Goal: Information Seeking & Learning: Learn about a topic

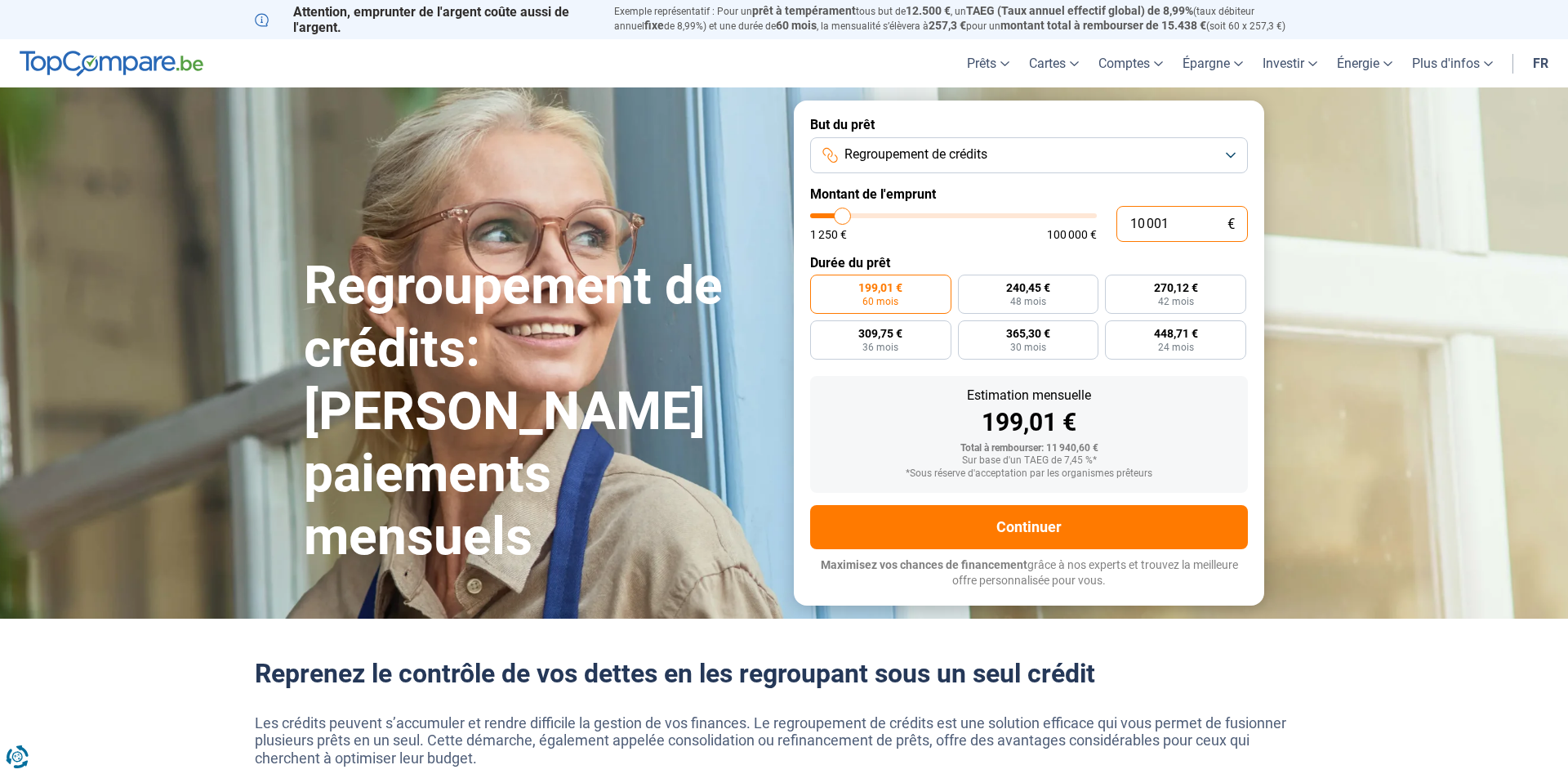
drag, startPoint x: 1174, startPoint y: 216, endPoint x: 1107, endPoint y: 232, distance: 68.9
click at [1117, 230] on input "10 001" at bounding box center [1182, 224] width 131 height 36
type input "1"
type input "1250"
type input "16"
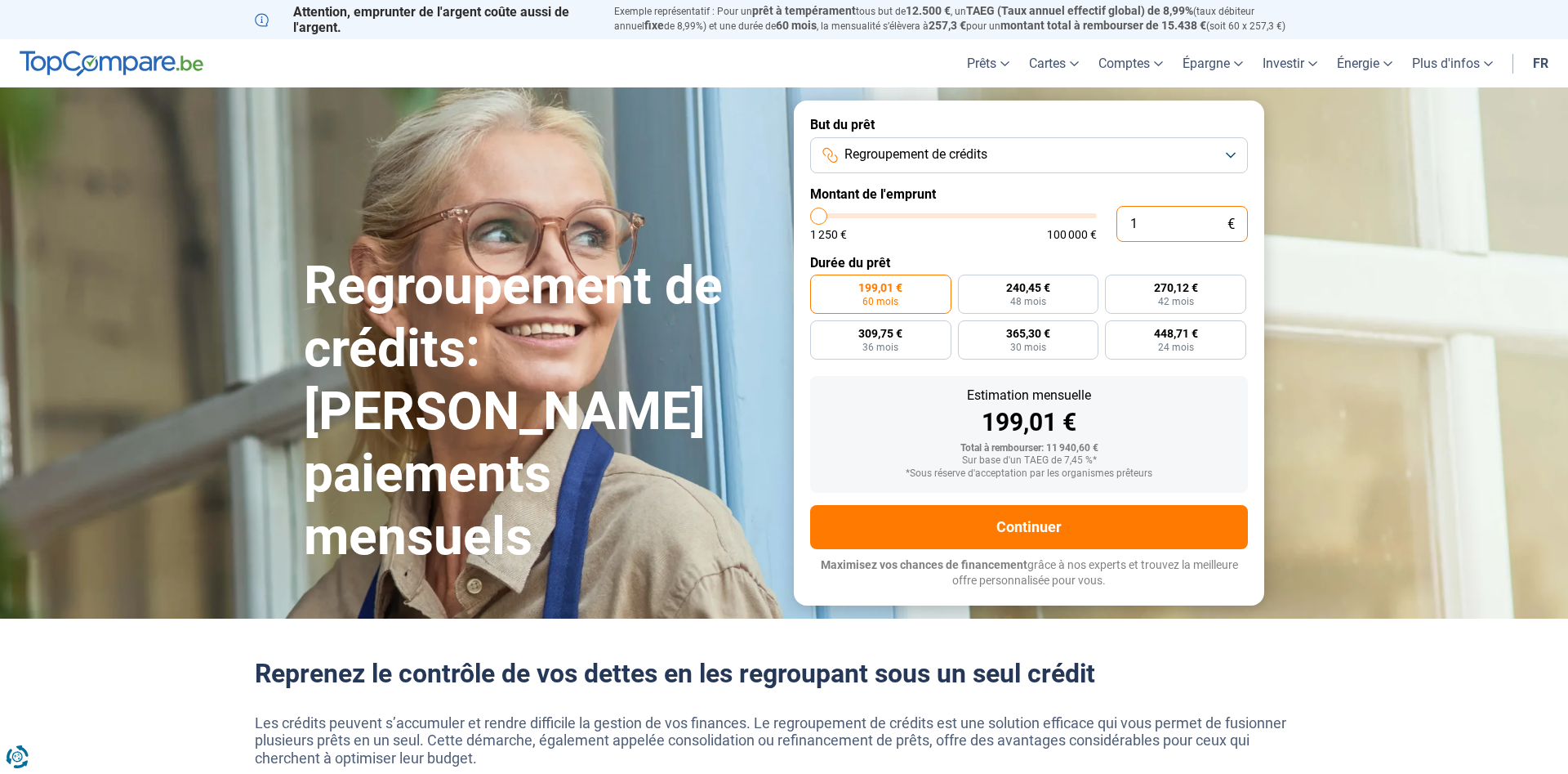
type input "1250"
type input "160"
type input "1250"
type input "1 600"
type input "1500"
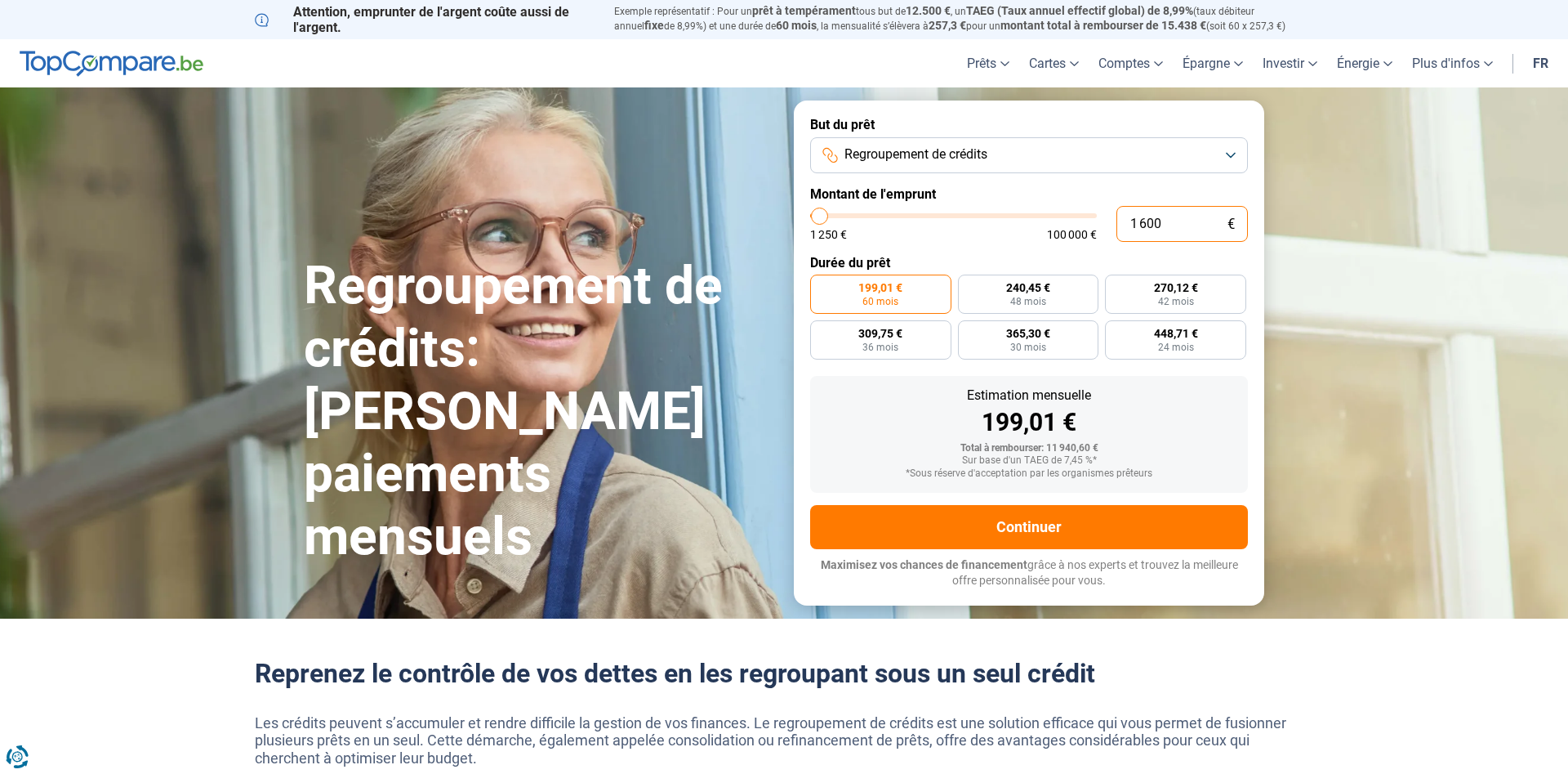
type input "16 000"
type input "16000"
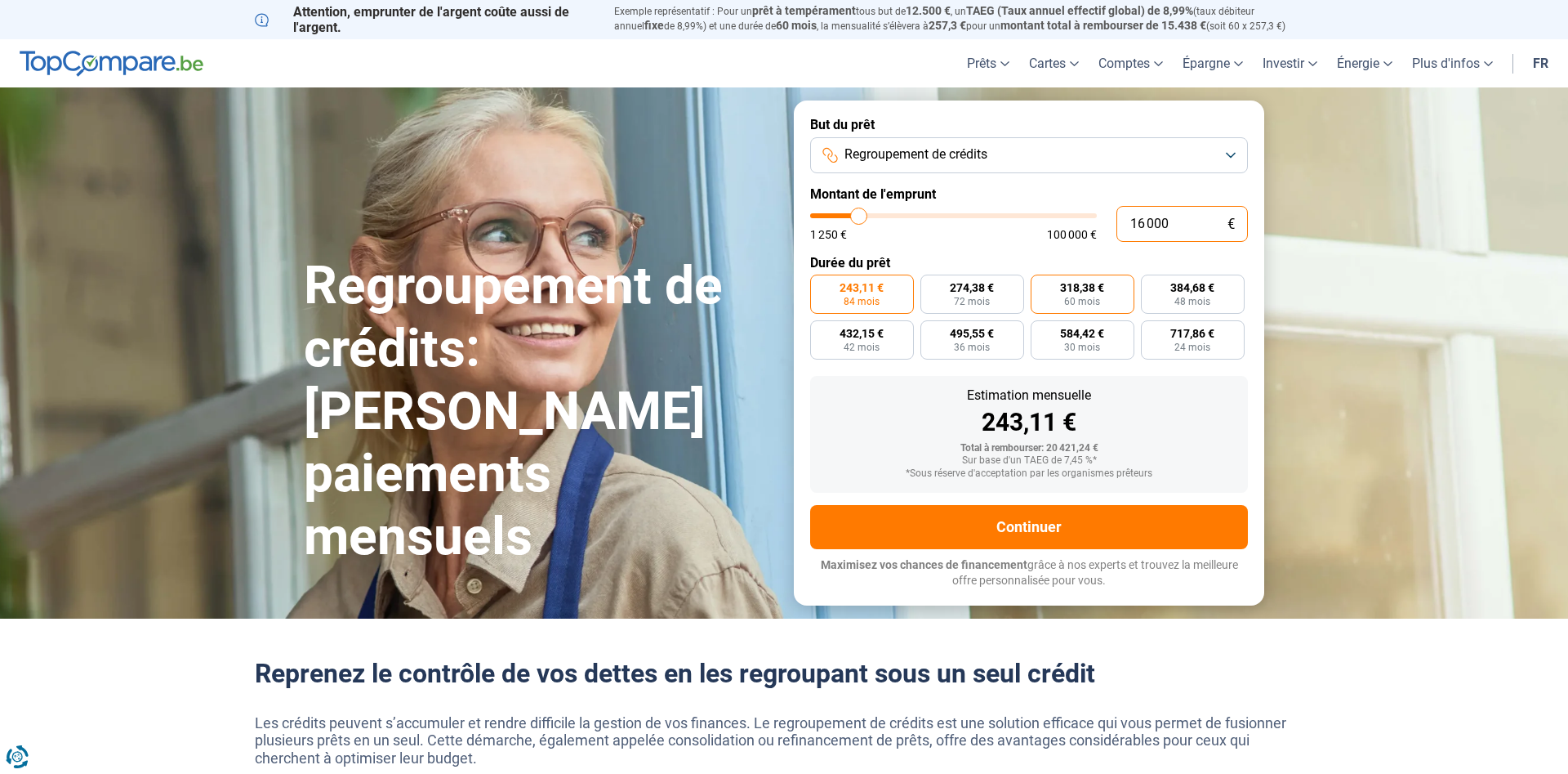
type input "16 000"
click at [1092, 298] on span "60 mois" at bounding box center [1082, 301] width 36 height 9
click at [1042, 285] on input "318,38 € 60 mois" at bounding box center [1036, 279] width 10 height 10
radio input "true"
click at [1147, 220] on input "16 000" at bounding box center [1182, 224] width 131 height 36
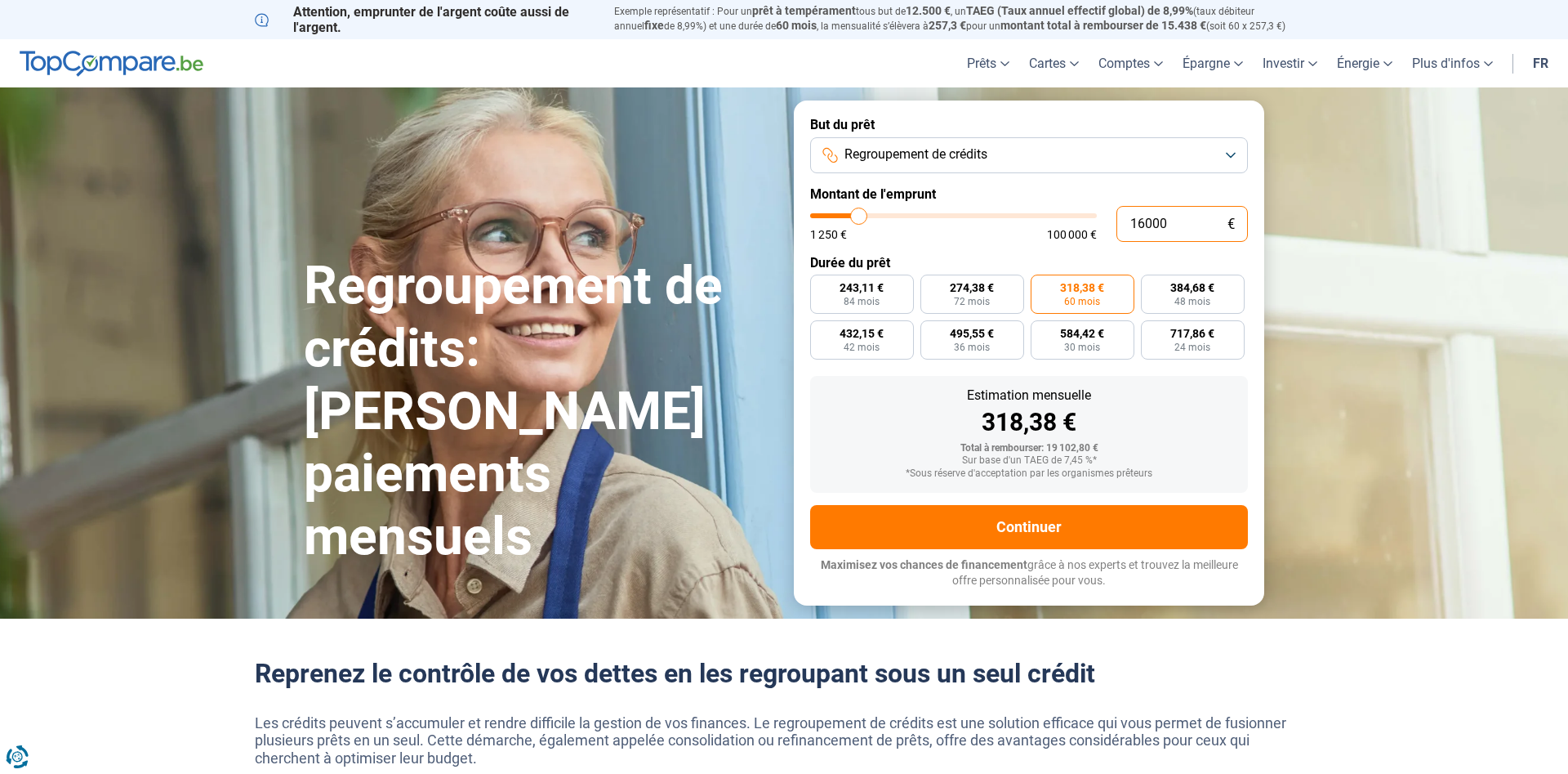
type input "1 000"
type input "1250"
type input "1 250"
type input "1250"
radio input "true"
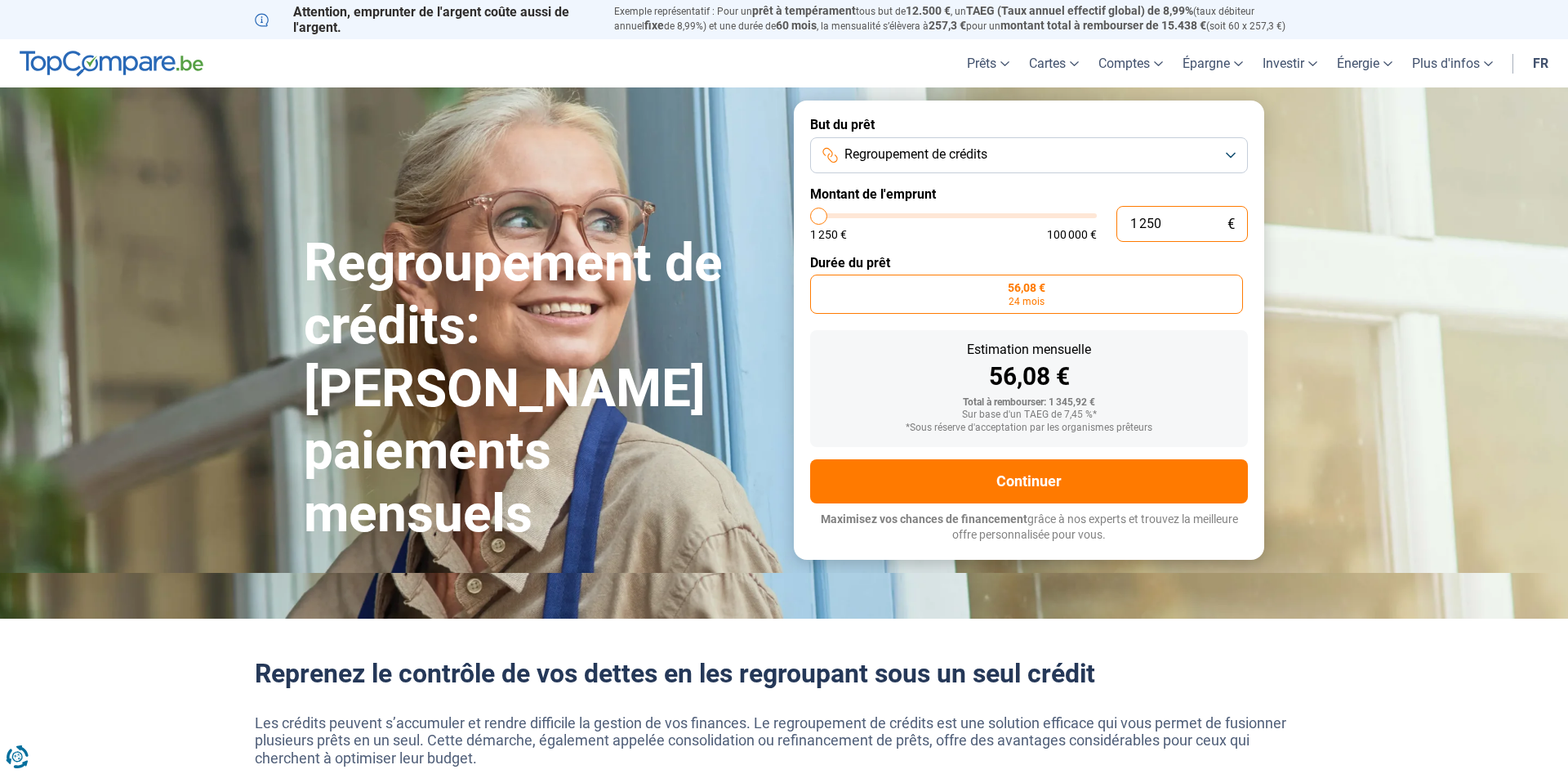
type input "125"
type input "1250"
type input "12"
type input "1250"
type input "1"
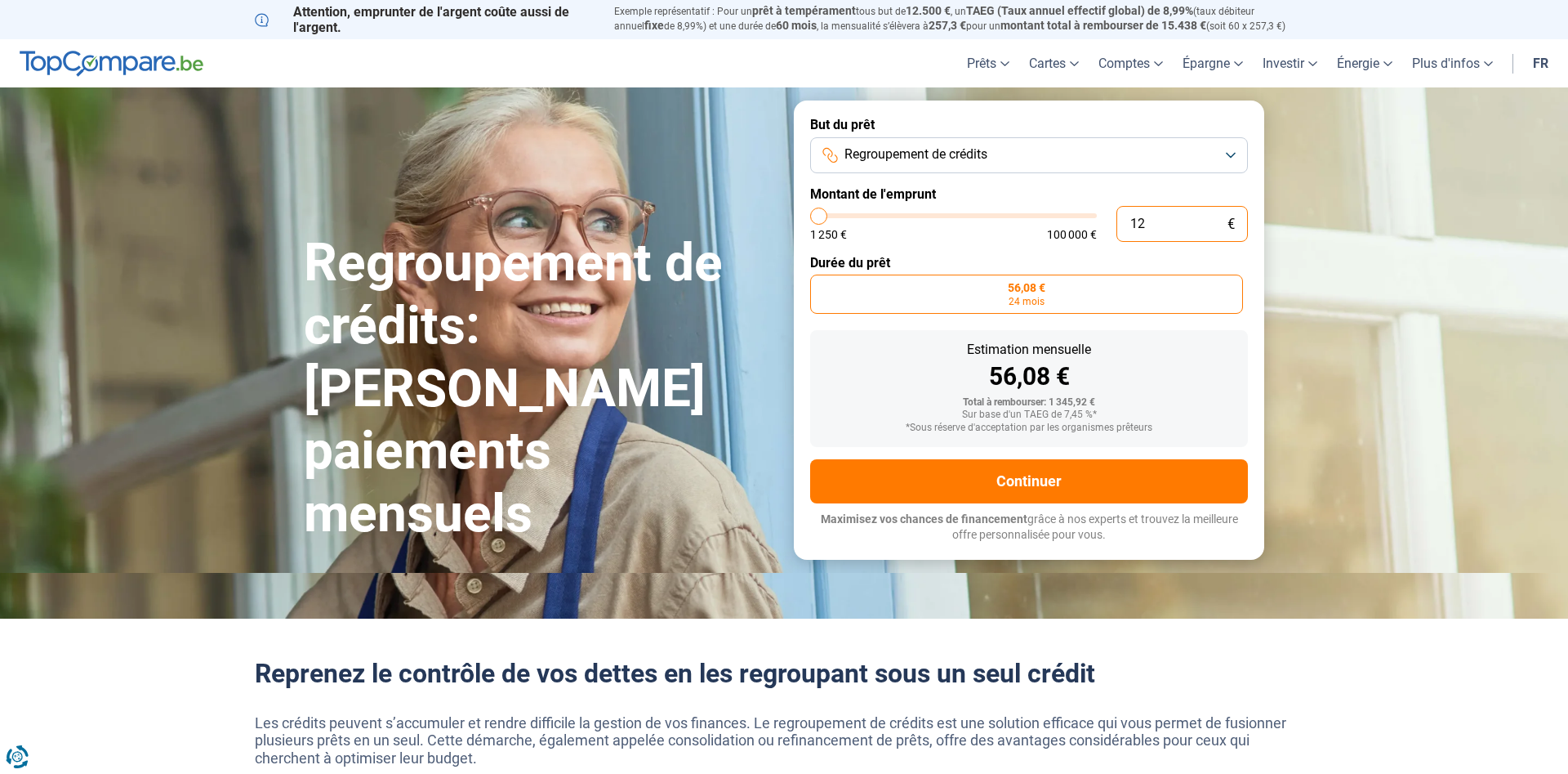
type input "1250"
type input "1 250"
type input "1250"
type input "12 504"
type input "12500"
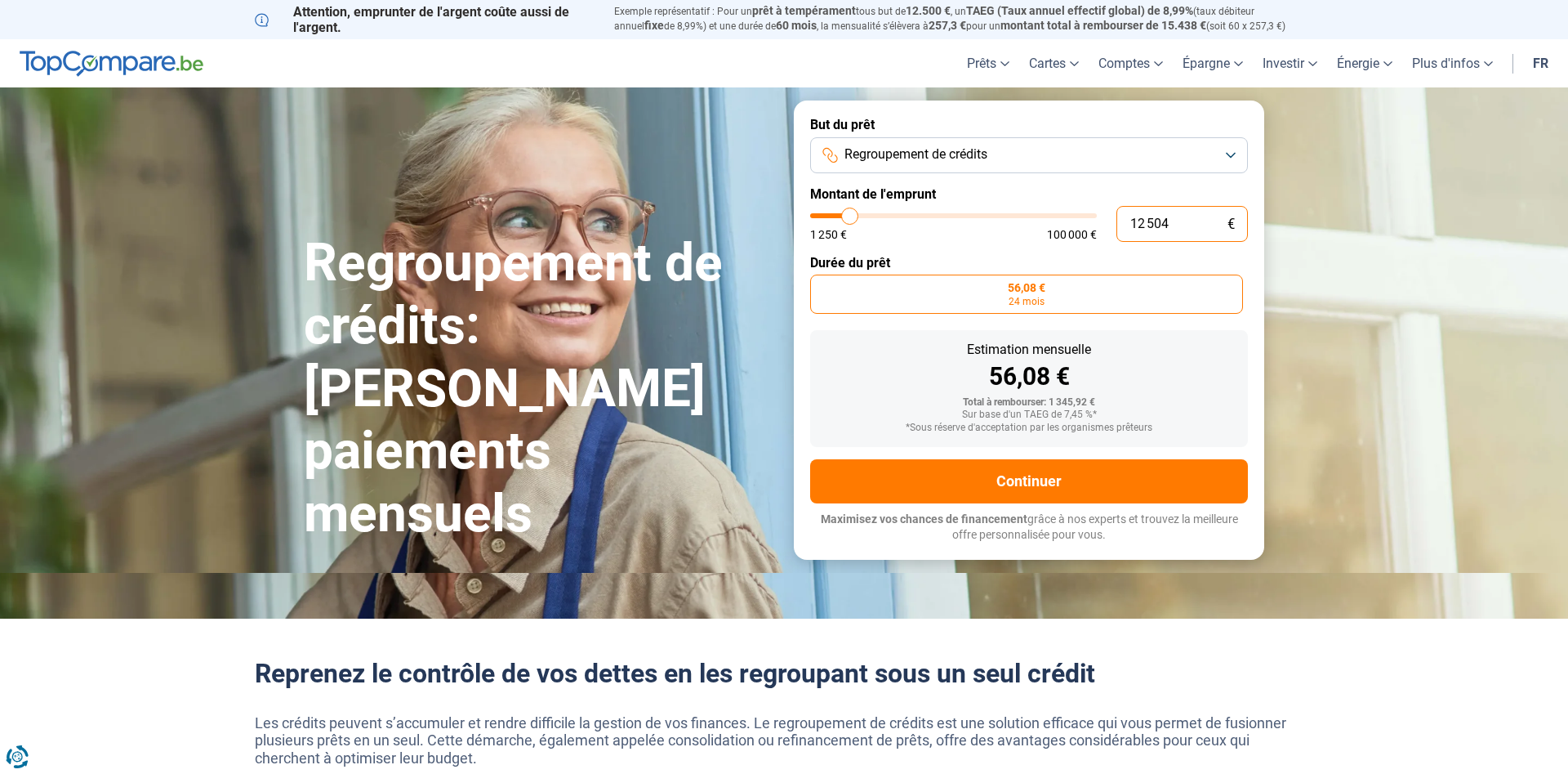
type input "125 040"
type input "100000"
type input "100 000"
type input "100000"
radio input "false"
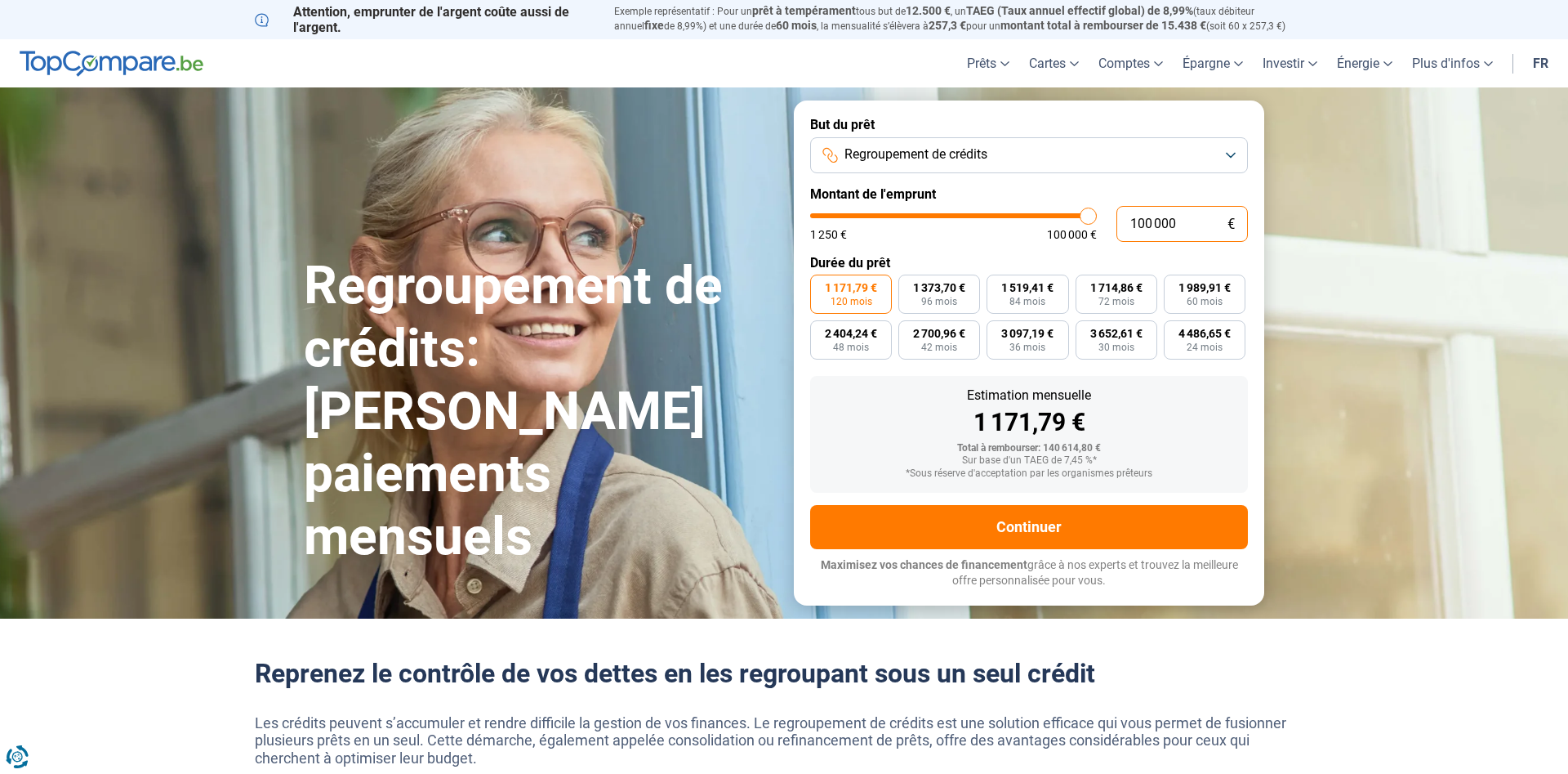
type input "10 000"
type input "10000"
type input "1 000"
type input "1250"
type input "100"
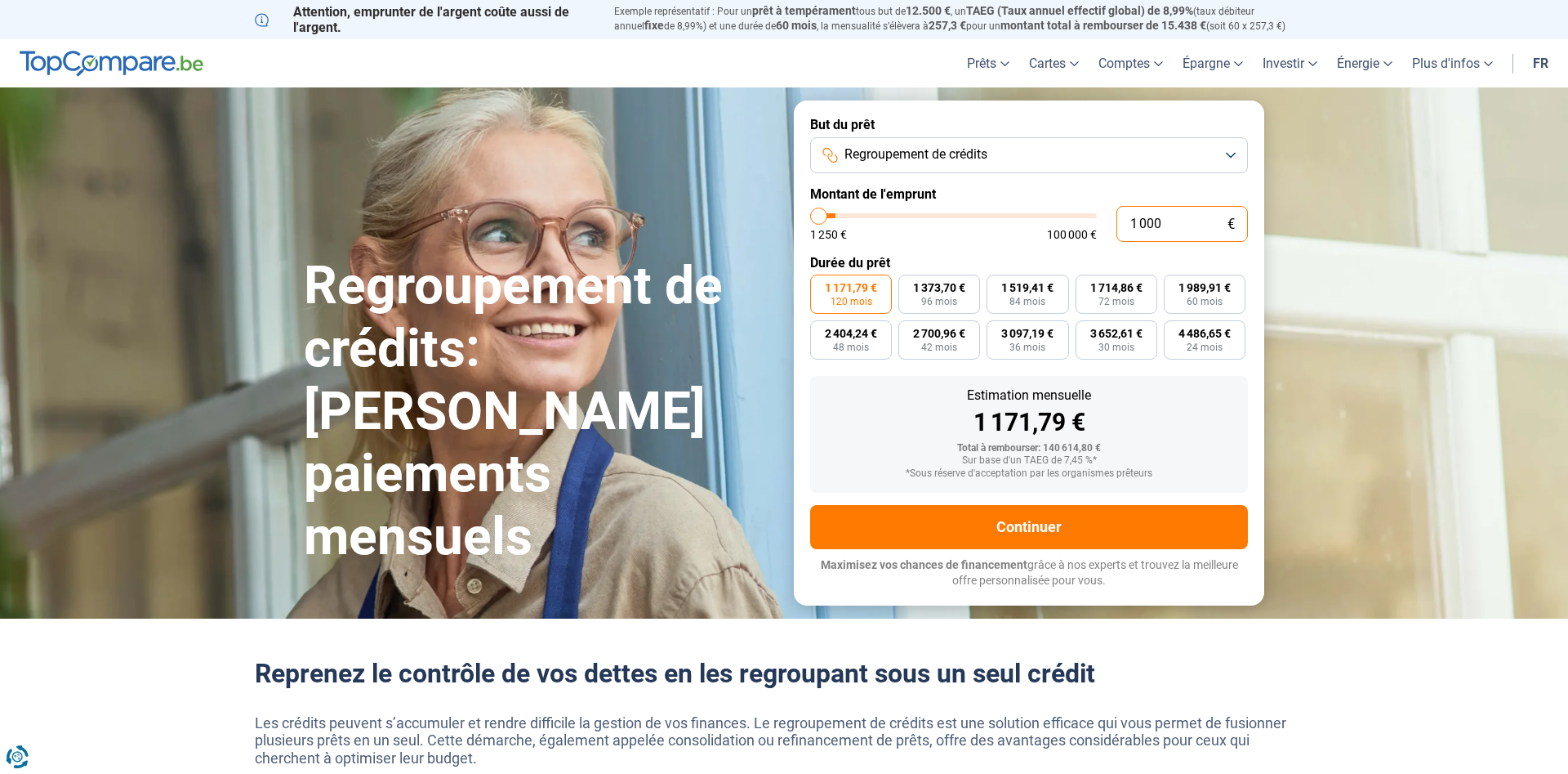
type input "1250"
type input "10"
type input "1250"
type input "1"
type input "1250"
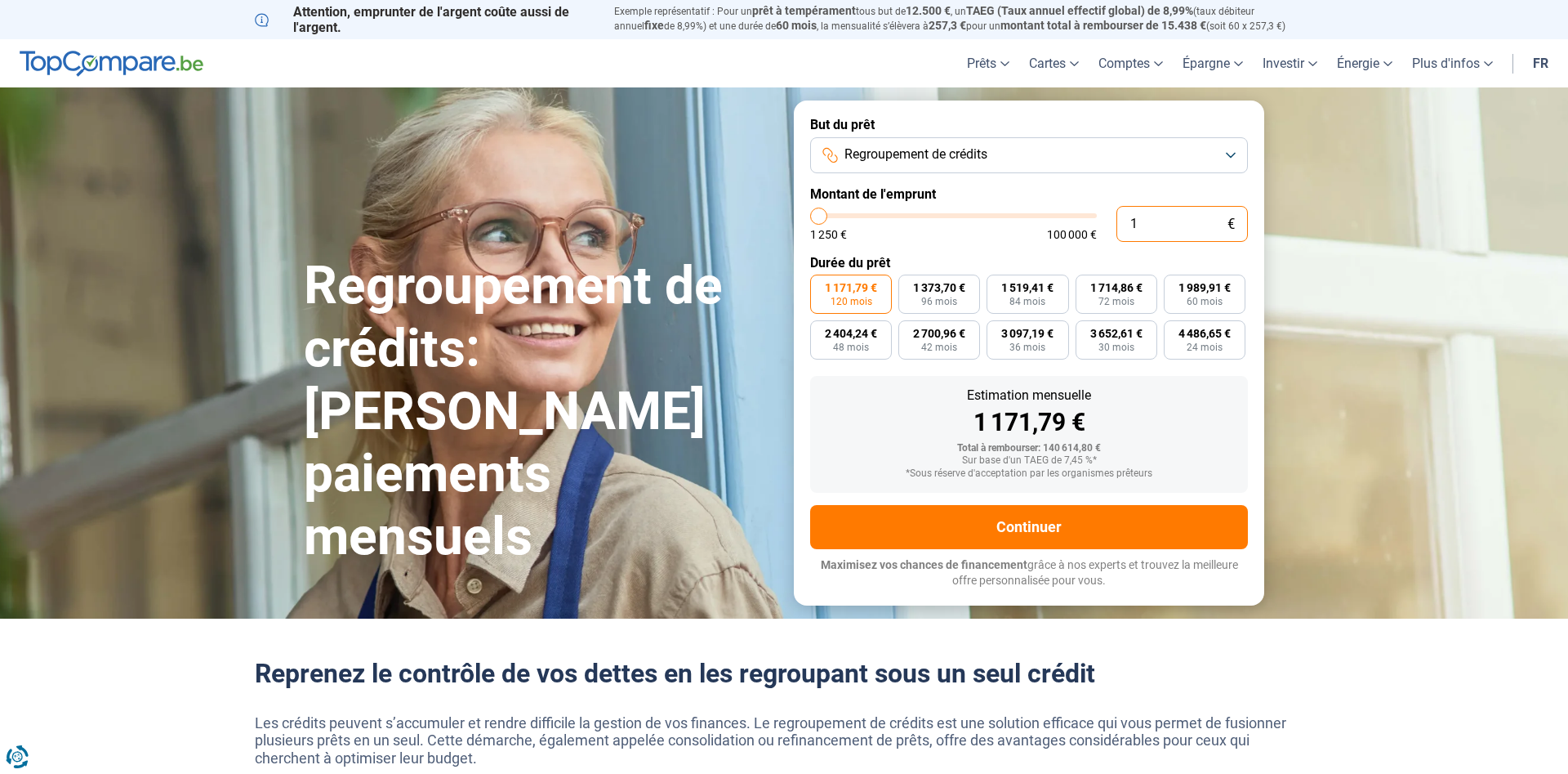
type input "0"
type input "1250"
type input "1"
type input "1250"
type input "14"
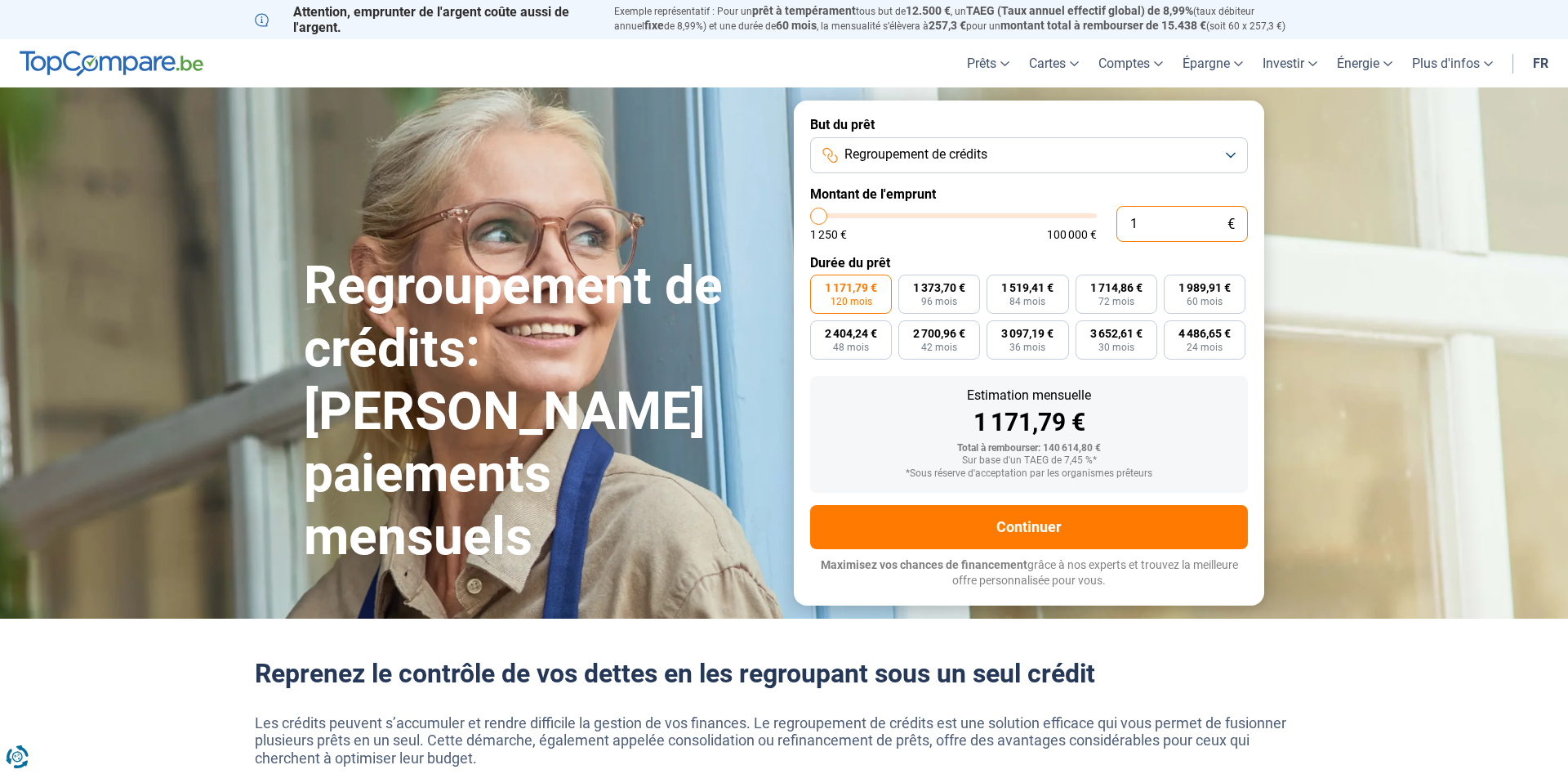
type input "1250"
type input "140"
type input "1250"
type input "1 400"
type input "1500"
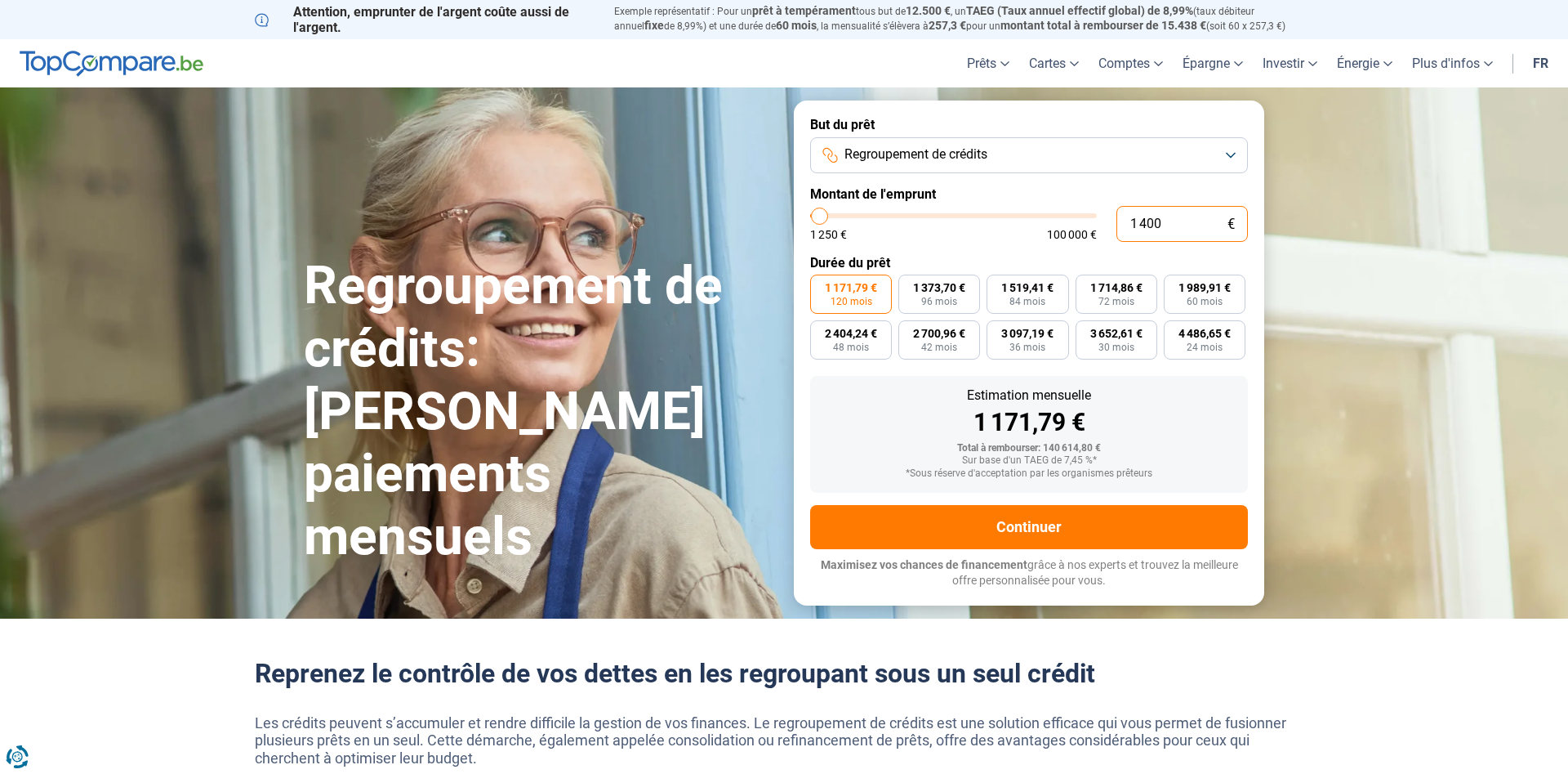
type input "14 000"
type input "14000"
radio input "true"
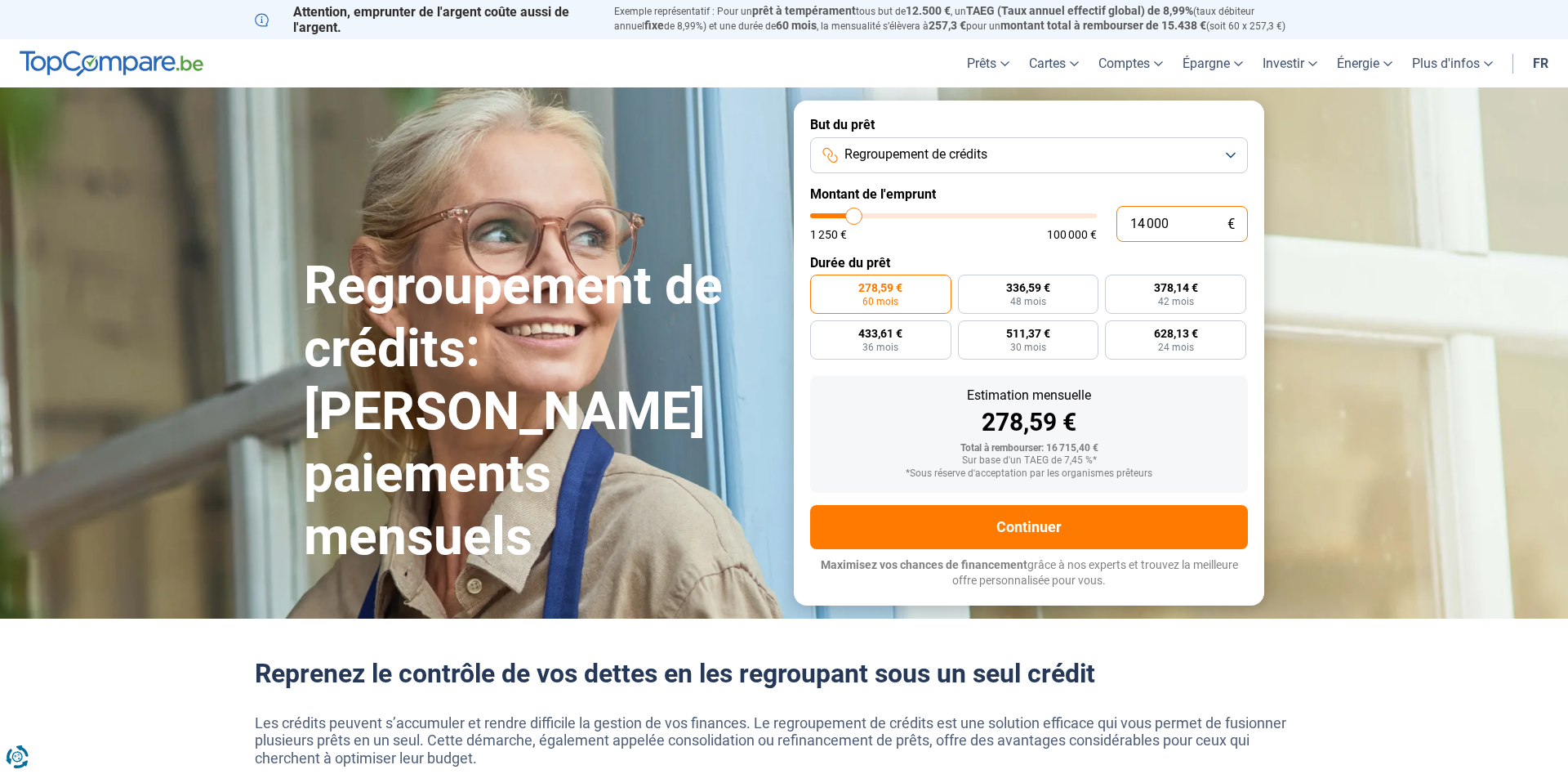
click at [1142, 218] on input "14 000" at bounding box center [1182, 224] width 131 height 36
type input "1 000"
type input "1250"
type input "1 250"
type input "1250"
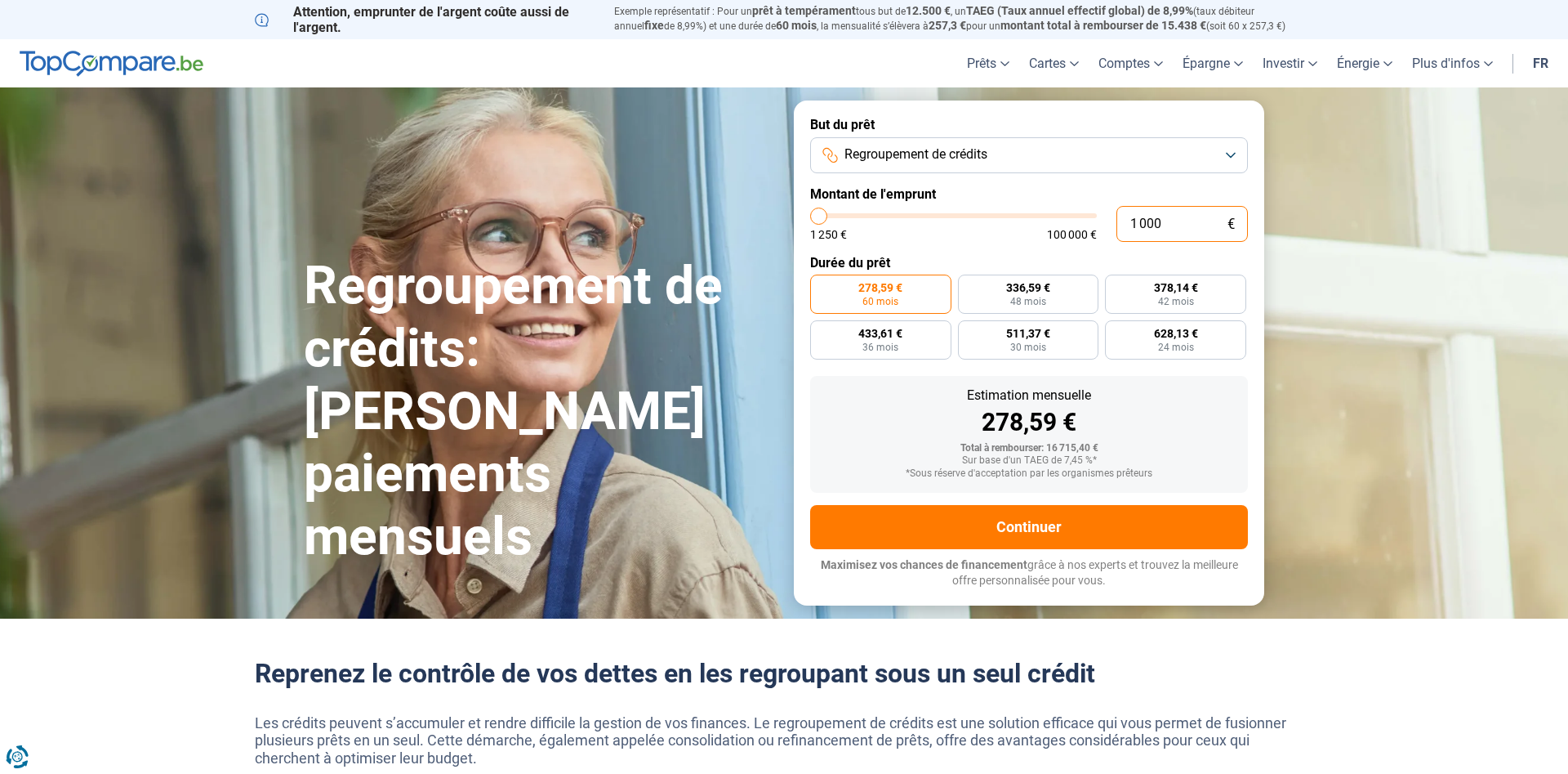
radio input "true"
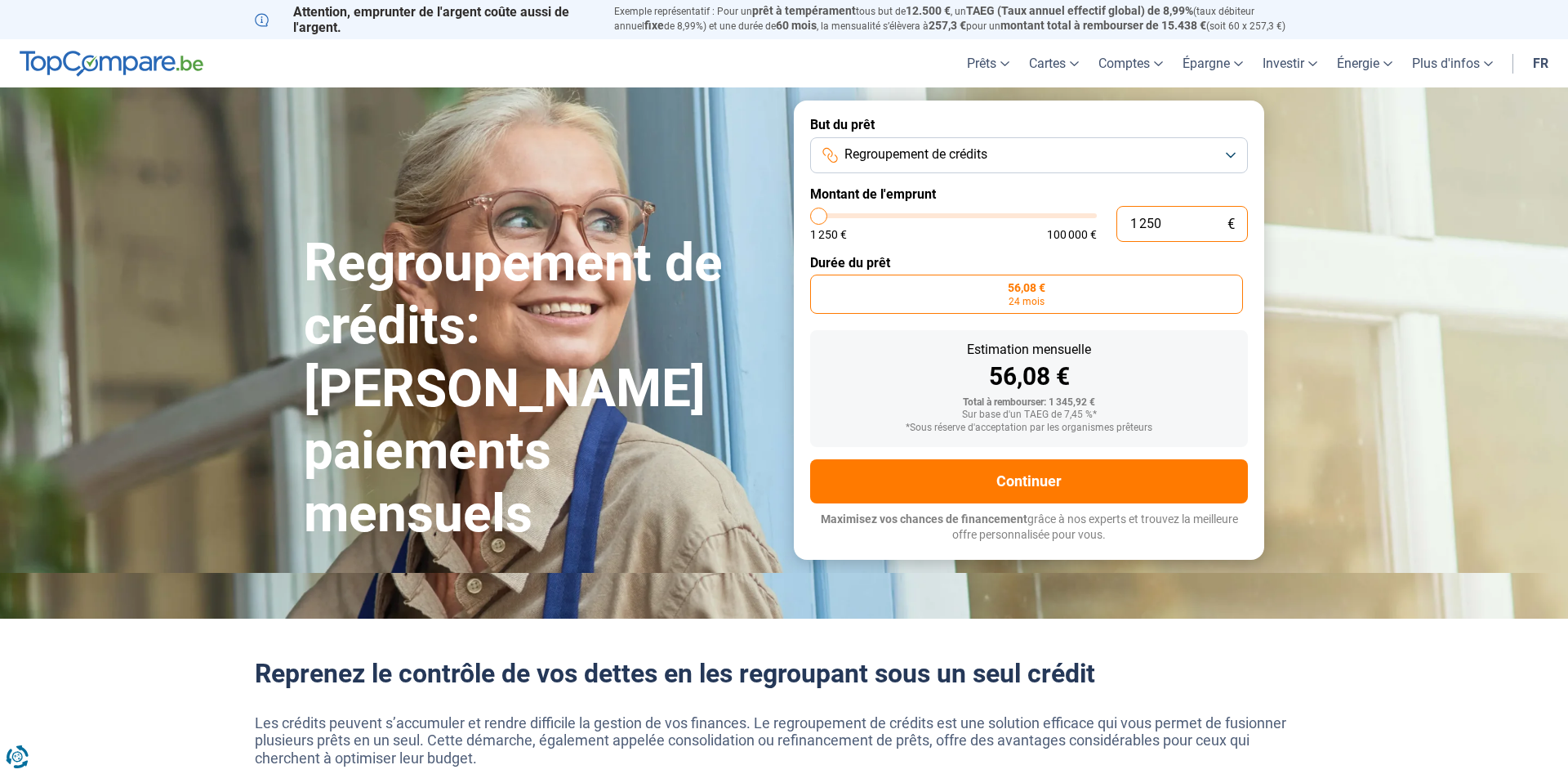
type input "12 506"
type input "12500"
radio input "false"
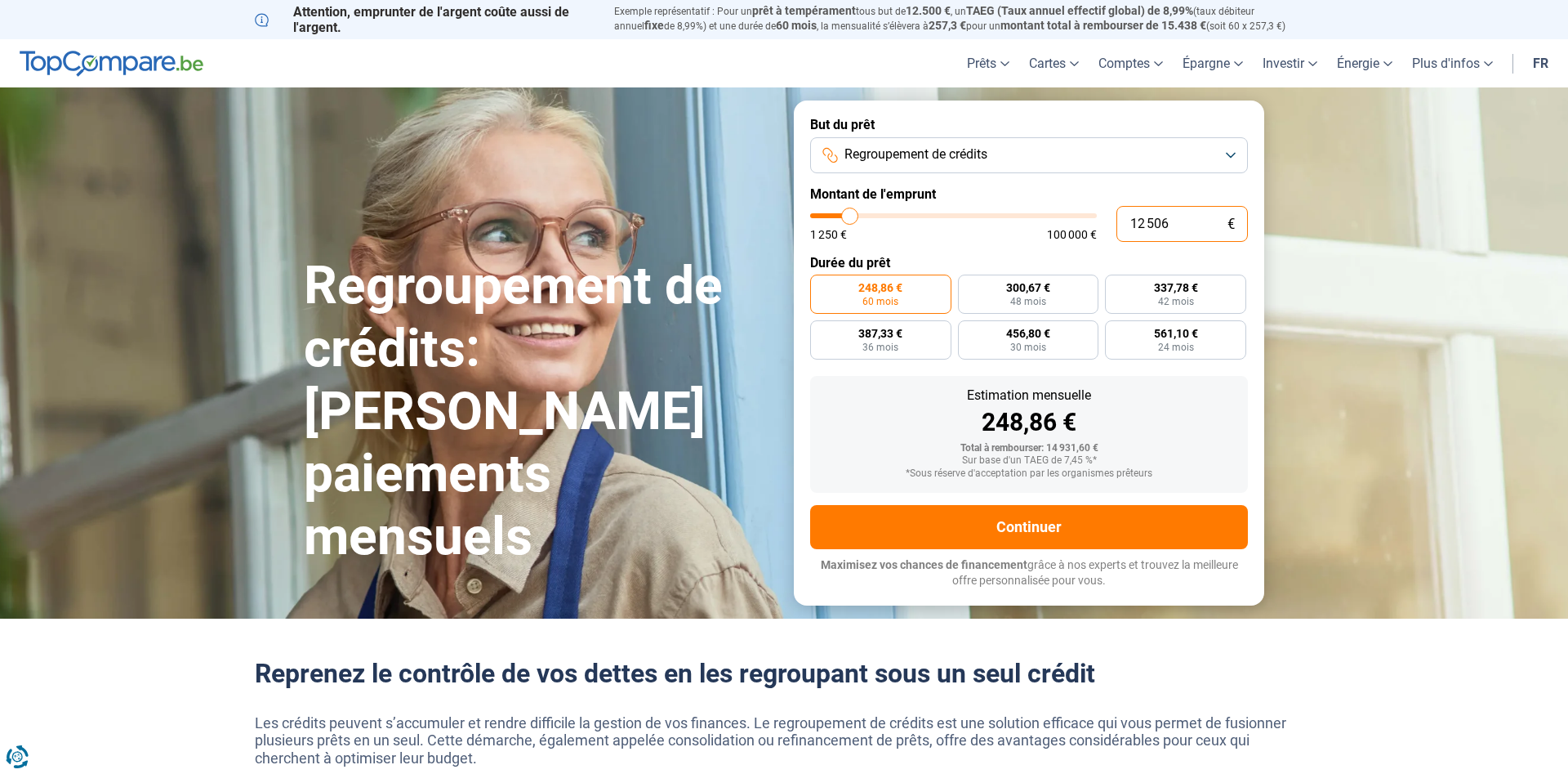
type input "1 250"
type input "1250"
type input "125"
type input "1250"
type input "12"
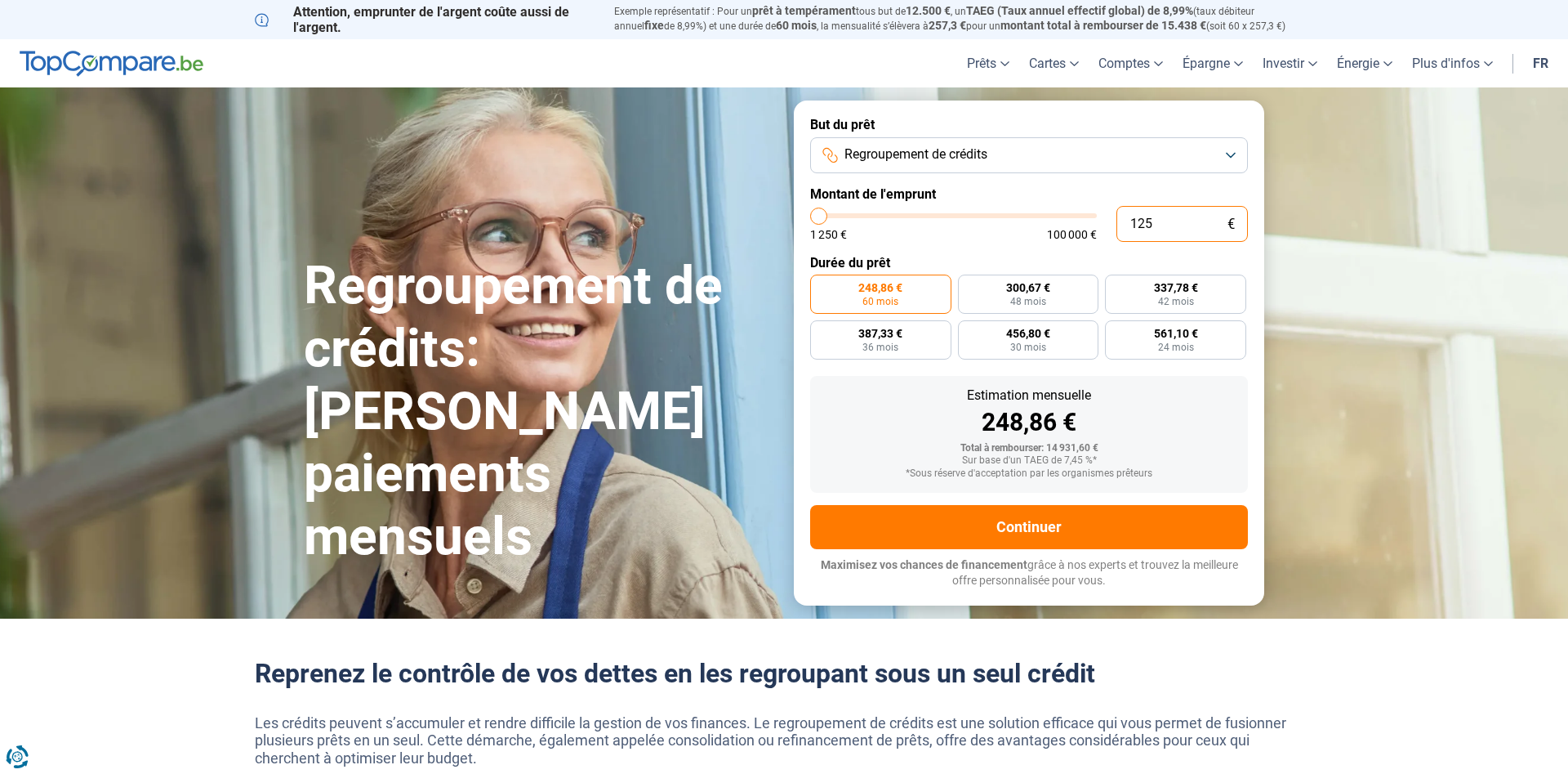
type input "1250"
type input "1"
type input "1250"
type input "0"
type input "1250"
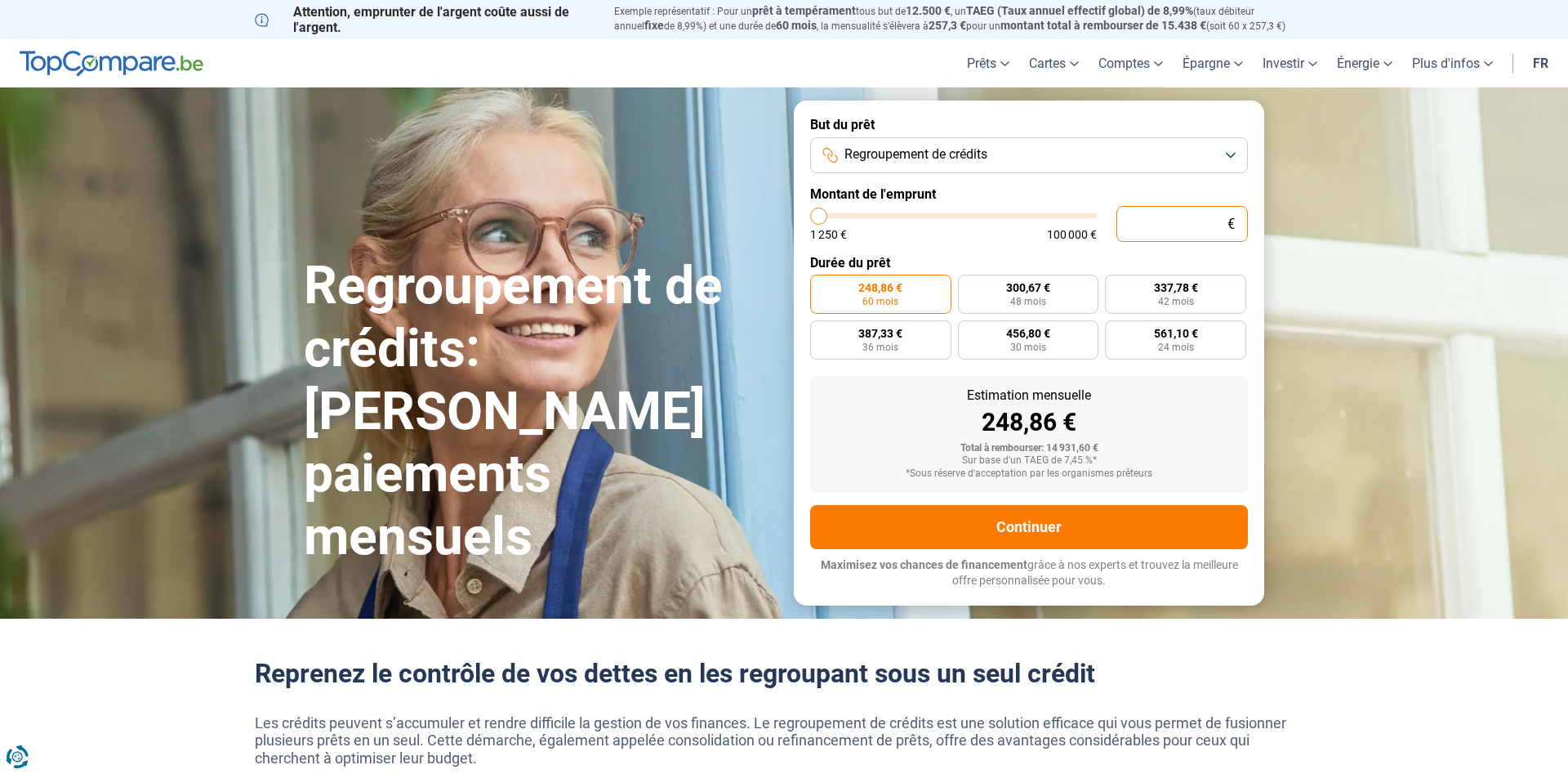
type input "1"
type input "1250"
type input "16"
type input "1250"
type input "160"
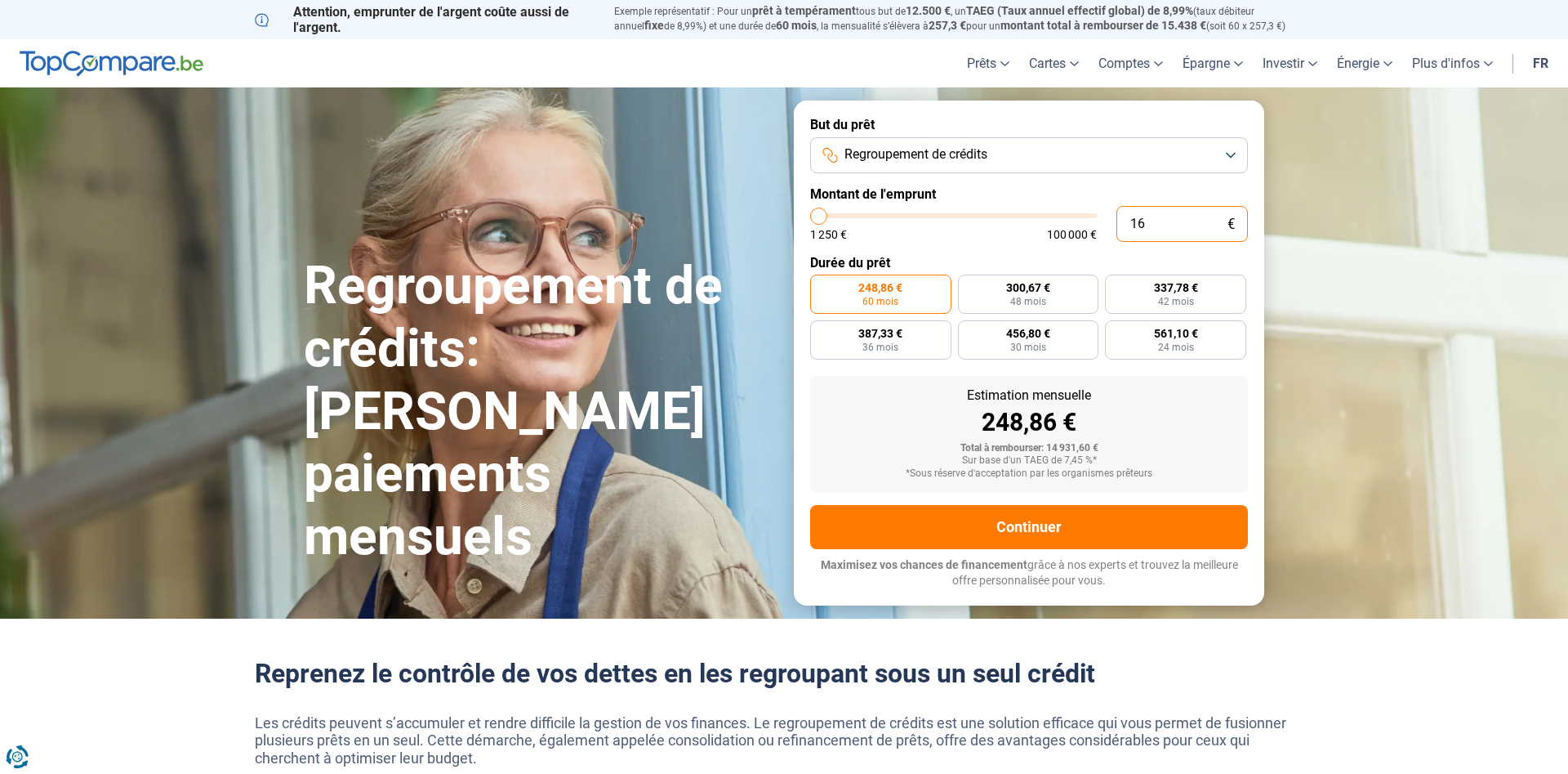
type input "1250"
type input "1 600"
type input "1500"
type input "16 000"
type input "16000"
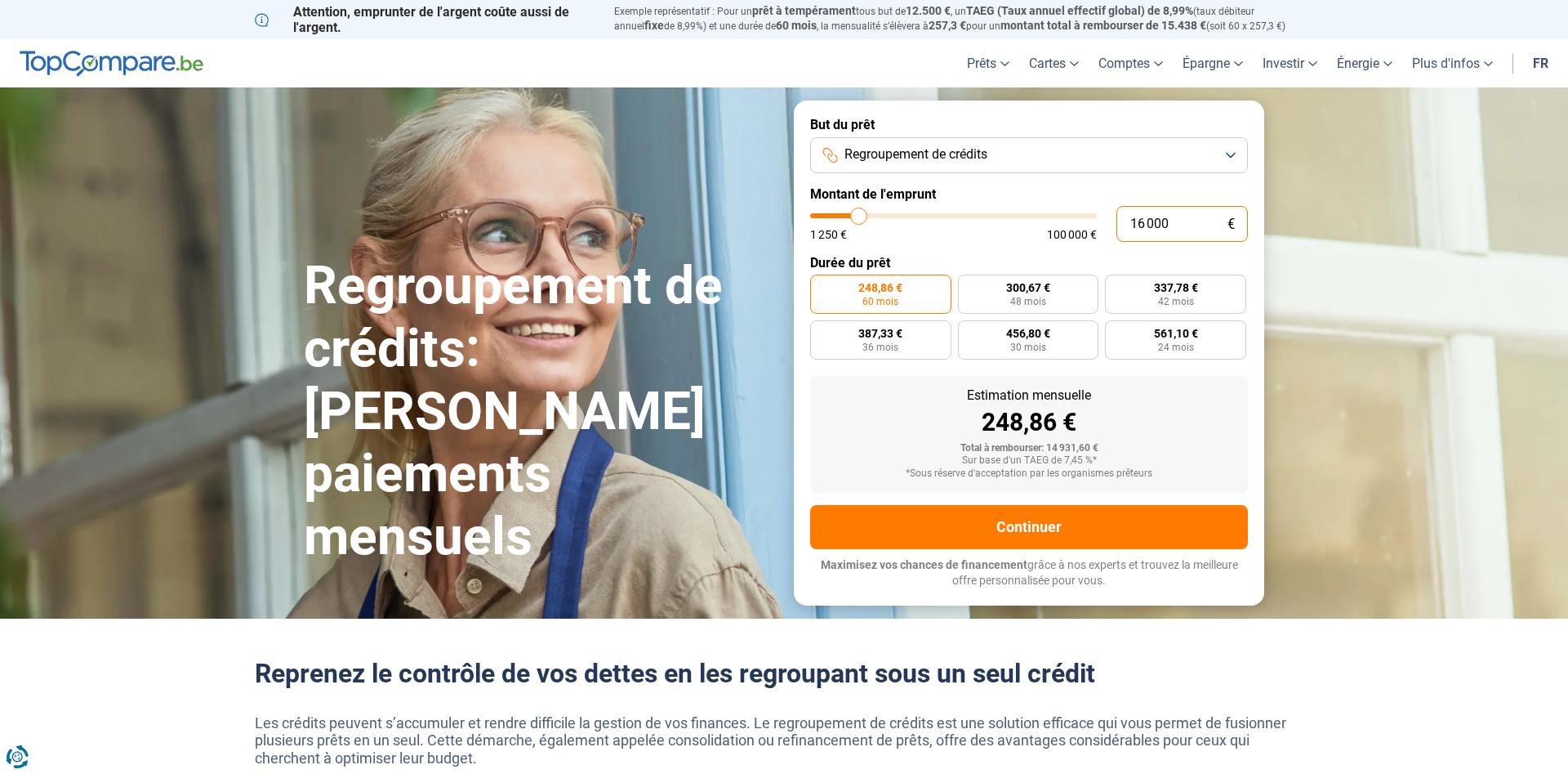
radio input "false"
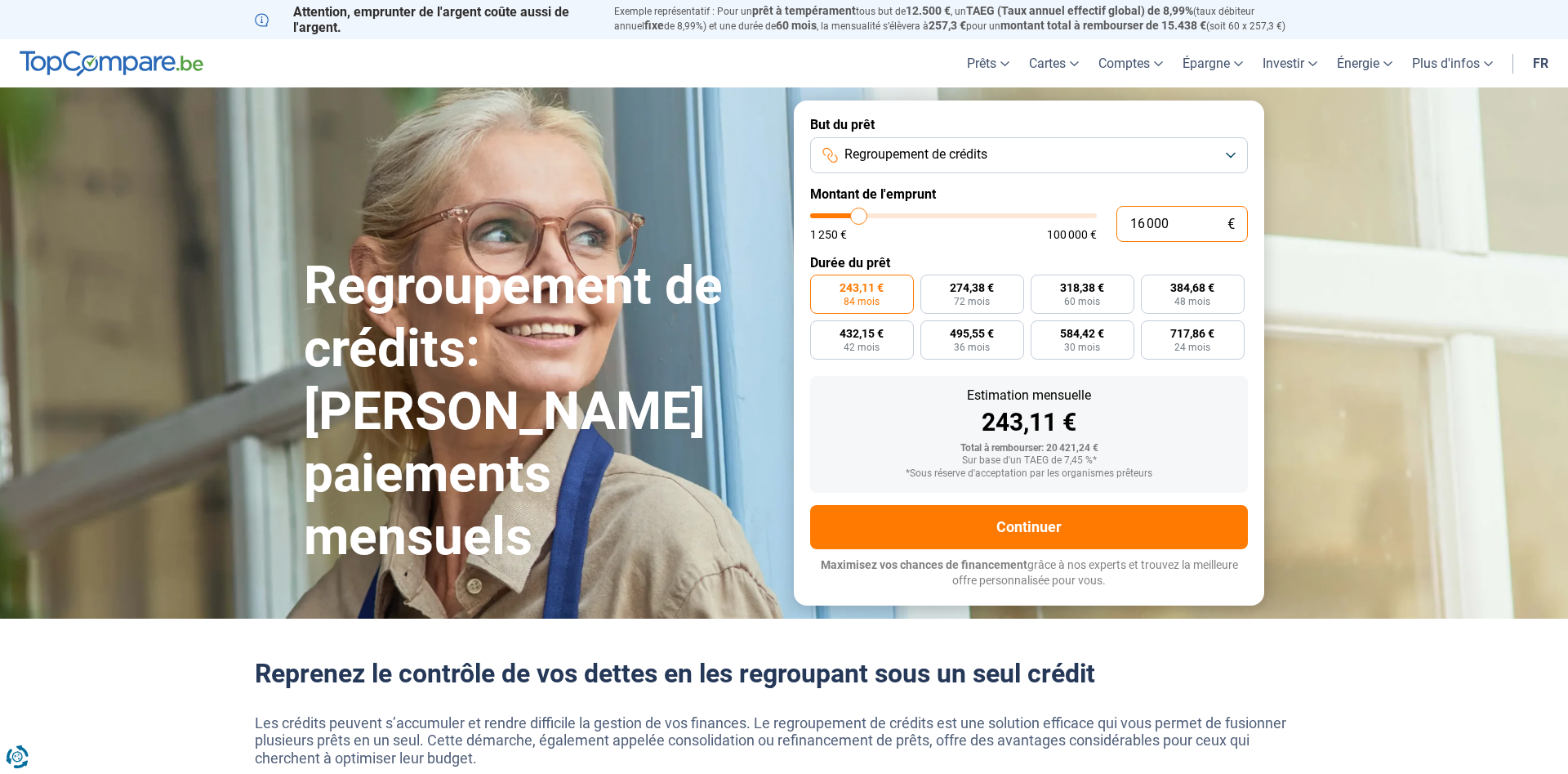
click at [1144, 222] on input "16 000" at bounding box center [1182, 224] width 131 height 36
type input "1 000"
type input "1250"
type input "1 250"
type input "1250"
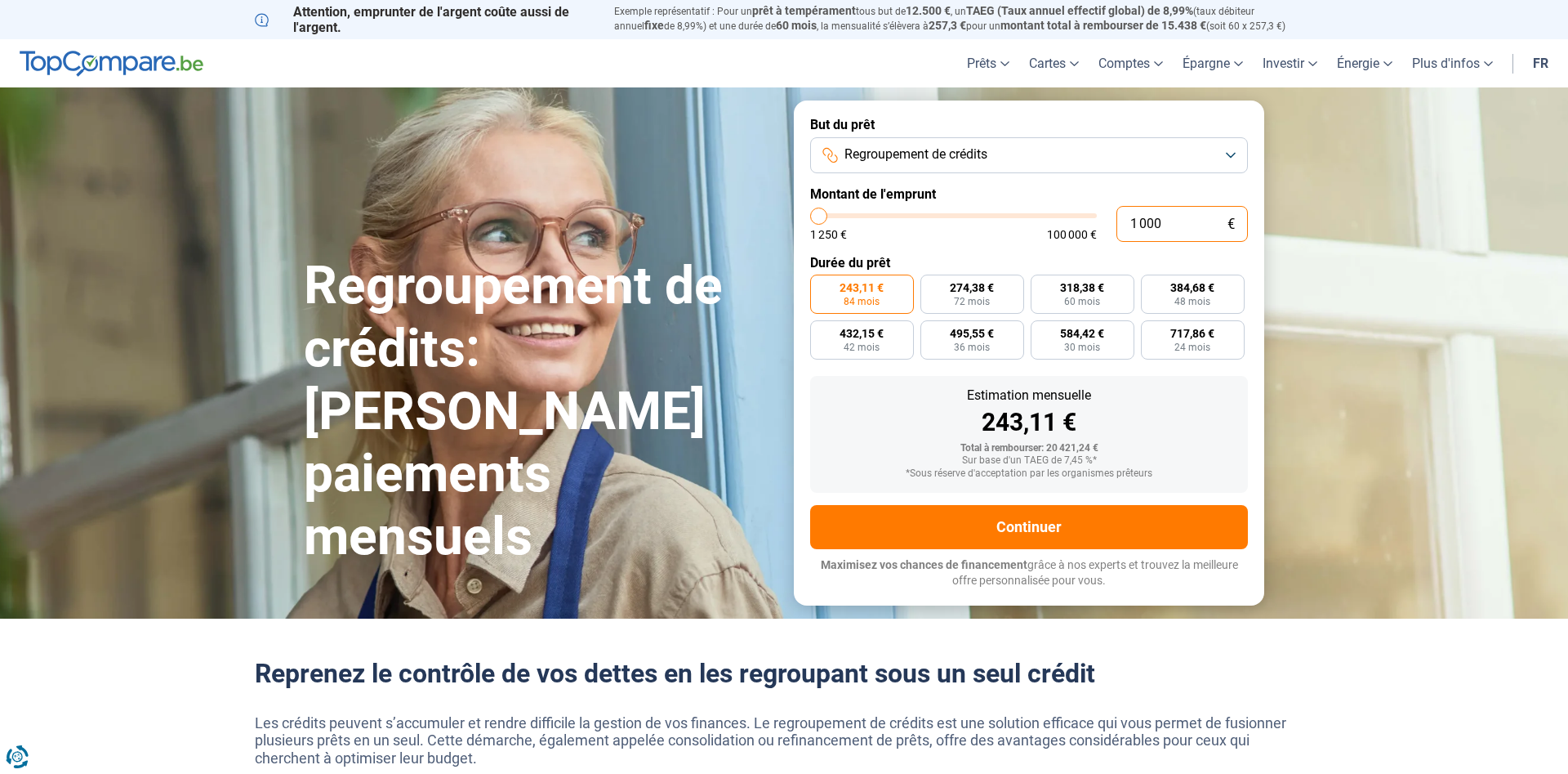
radio input "true"
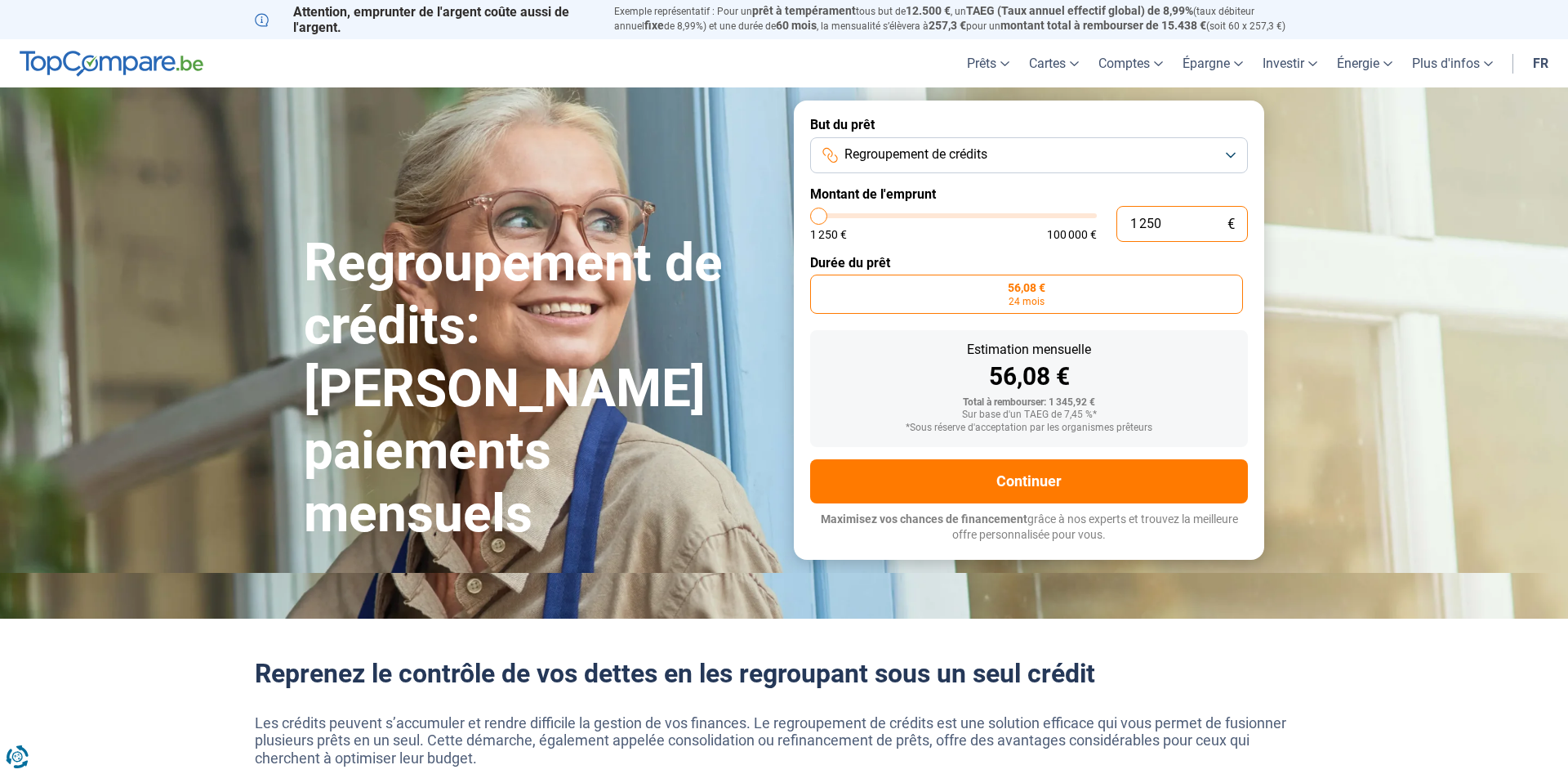
type input "125"
type input "1250"
type input "12"
type input "1250"
type input "1"
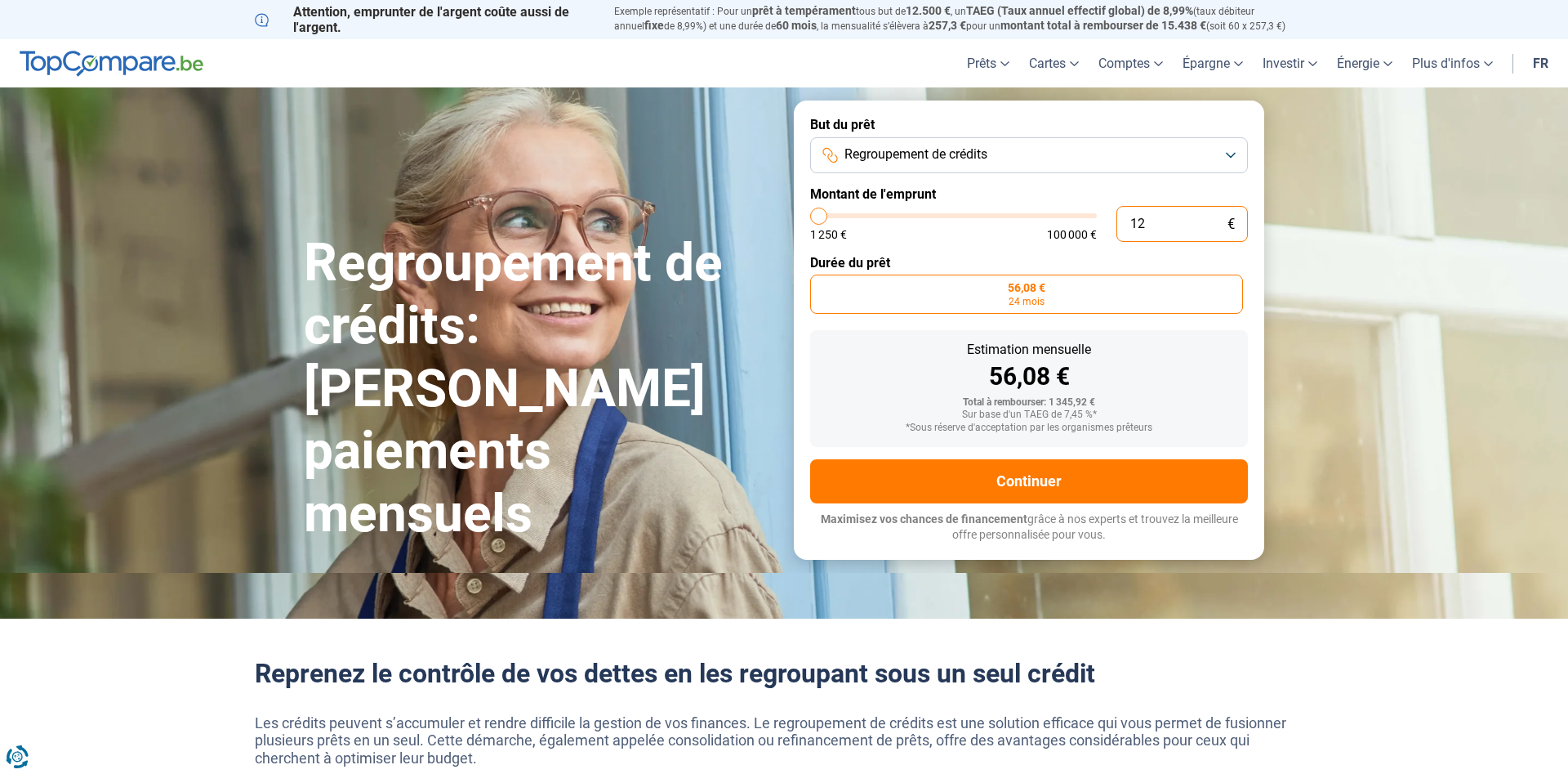
type input "1250"
type input "0"
type input "1250"
type input "1"
type input "1250"
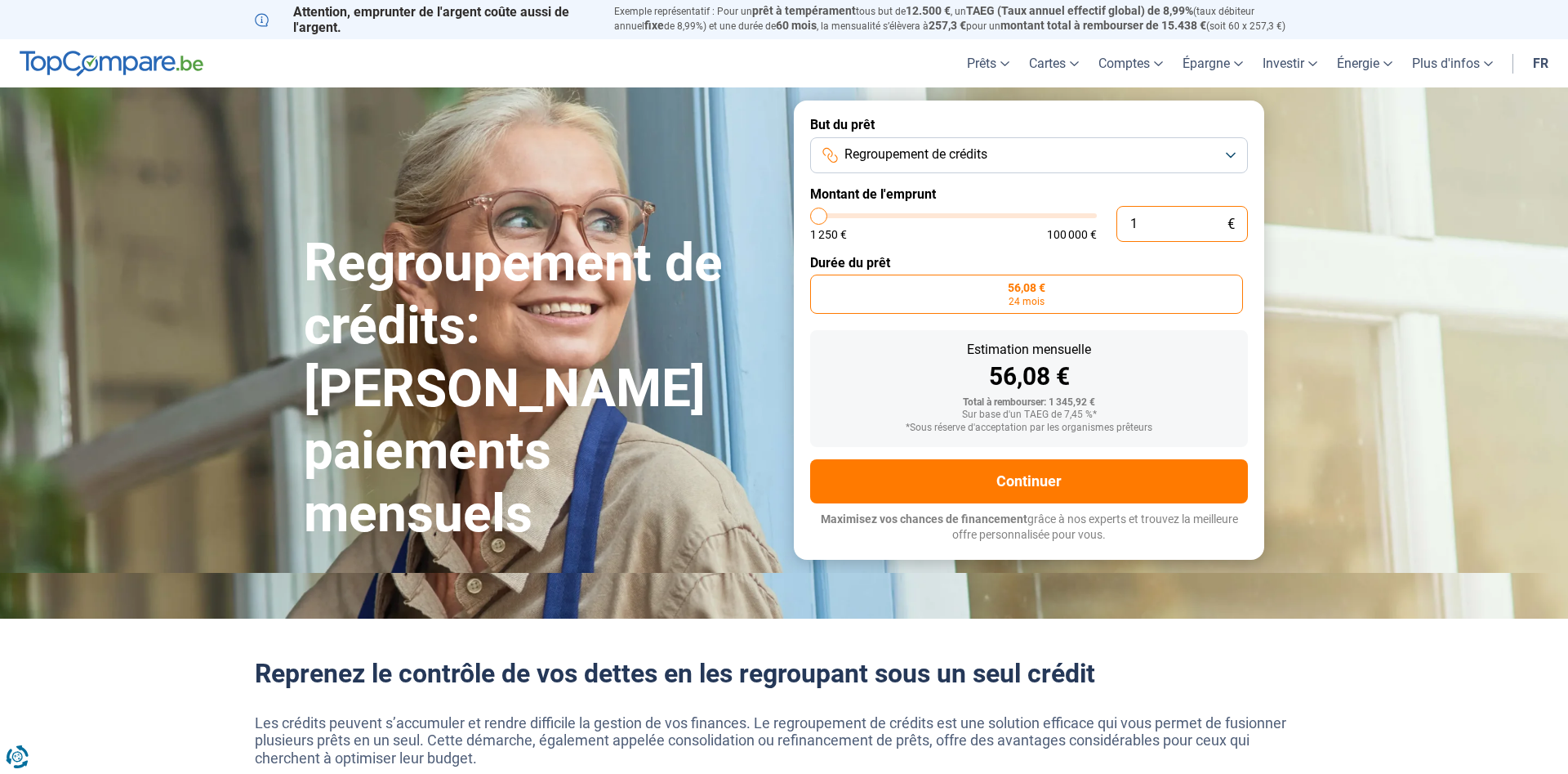
type input "14"
type input "1250"
type input "140"
type input "1250"
type input "1 400"
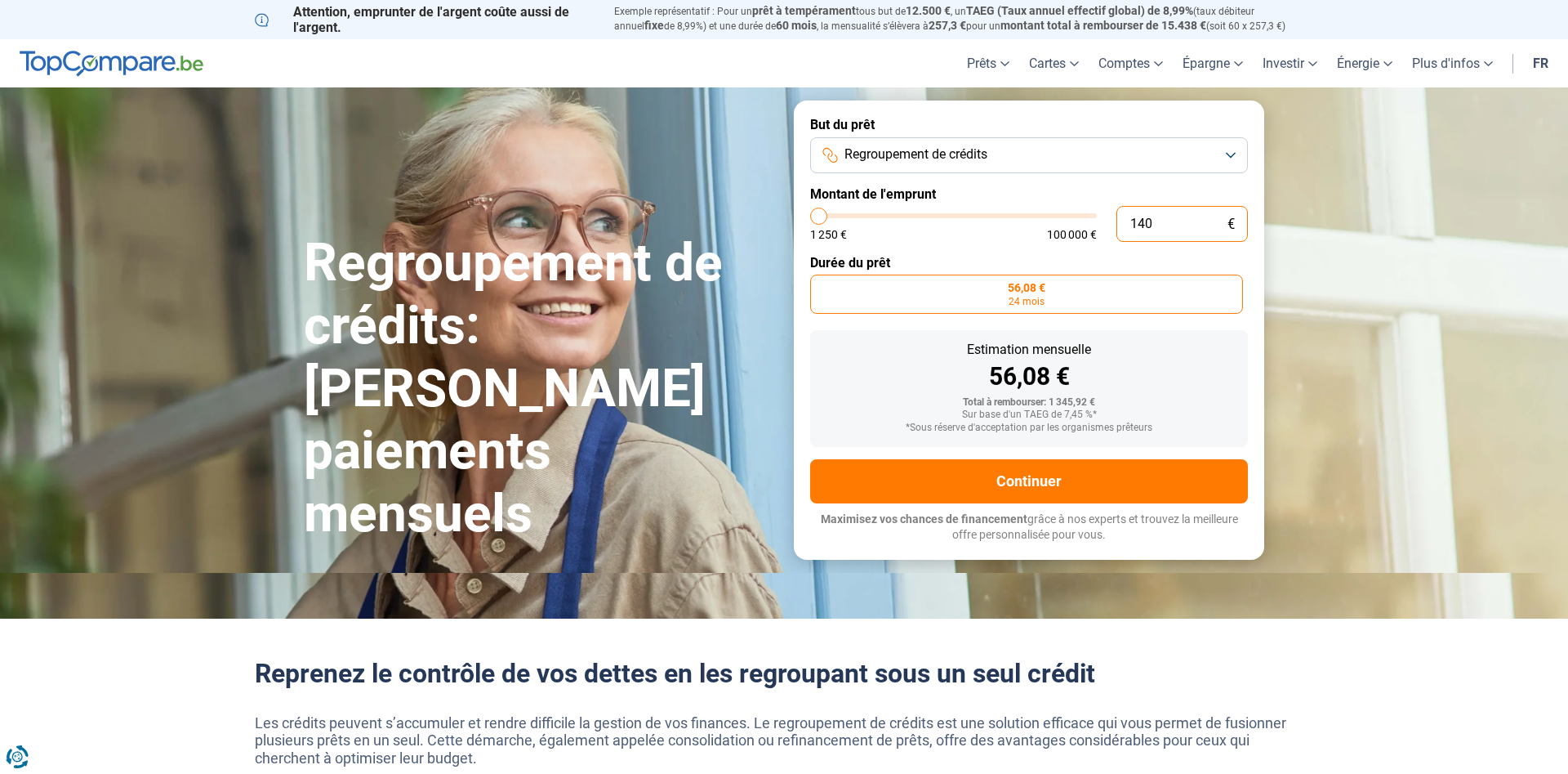
type input "1500"
type input "14 000"
type input "14000"
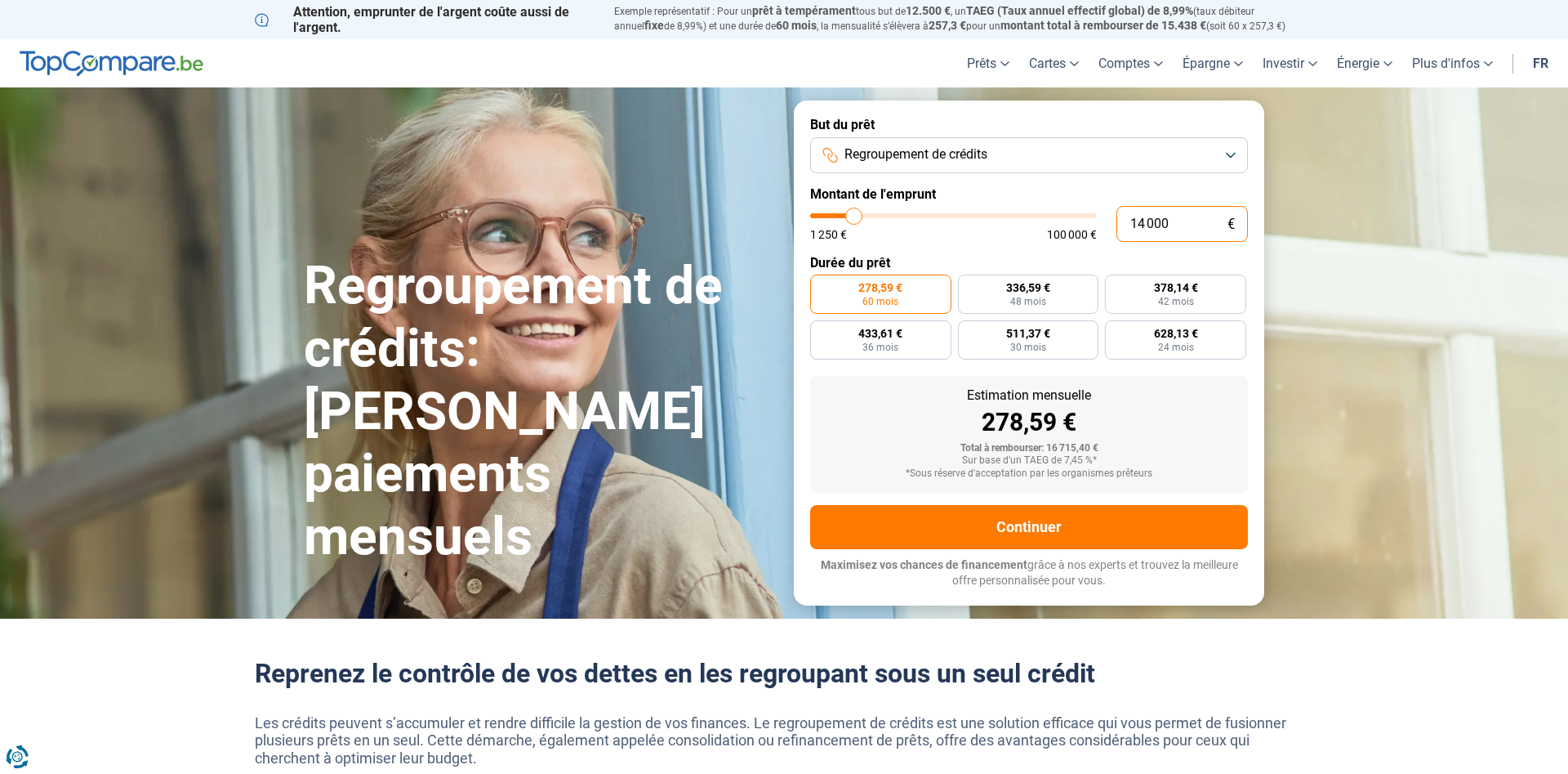
type input "14 000"
